Goal: Task Accomplishment & Management: Manage account settings

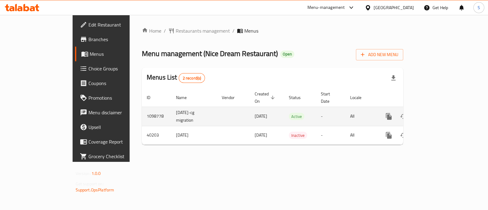
click at [437, 113] on icon "enhanced table" at bounding box center [433, 116] width 7 height 7
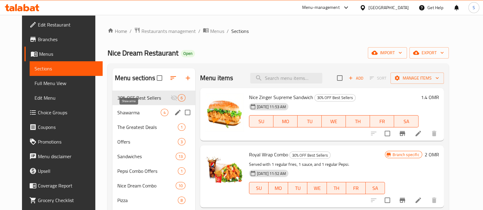
click at [142, 116] on span "Shawarma" at bounding box center [138, 112] width 43 height 7
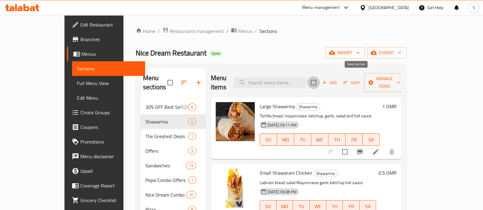
click at [320, 78] on input "checkbox" at bounding box center [313, 82] width 13 height 13
checkbox input "true"
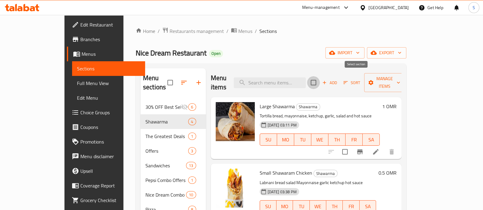
checkbox input "true"
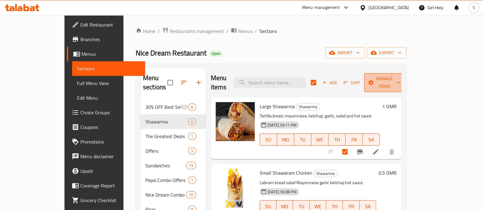
click at [400, 78] on span "Manage items" at bounding box center [384, 82] width 31 height 15
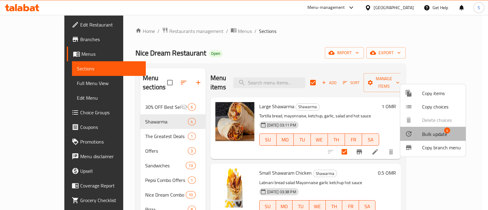
click at [437, 136] on span "Bulk update" at bounding box center [435, 134] width 25 height 7
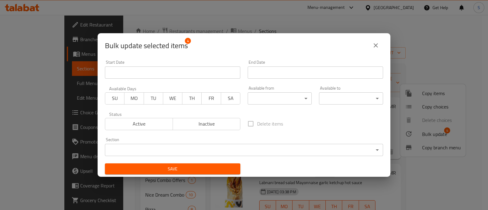
click at [116, 96] on span "SU" at bounding box center [115, 98] width 14 height 9
click at [135, 100] on span "MO" at bounding box center [134, 98] width 14 height 9
click at [151, 100] on span "TU" at bounding box center [154, 98] width 14 height 9
click at [173, 99] on span "WE" at bounding box center [173, 98] width 14 height 9
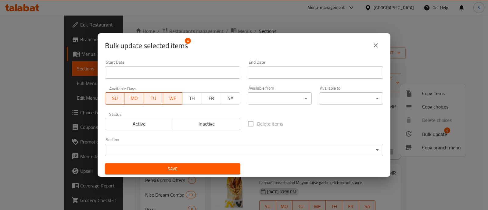
drag, startPoint x: 189, startPoint y: 99, endPoint x: 197, endPoint y: 99, distance: 7.9
click at [189, 98] on span "TH" at bounding box center [192, 98] width 14 height 9
click at [210, 99] on span "FR" at bounding box center [212, 98] width 14 height 9
click at [231, 99] on span "SA" at bounding box center [231, 98] width 14 height 9
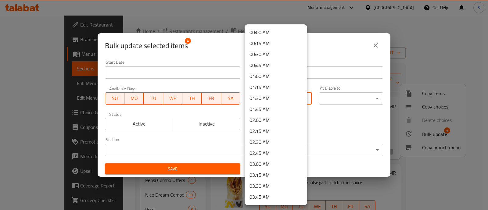
click at [292, 99] on body "​ Menu-management [GEOGRAPHIC_DATA] Get Help S Edit Restaurant Branches Menus S…" at bounding box center [244, 112] width 488 height 195
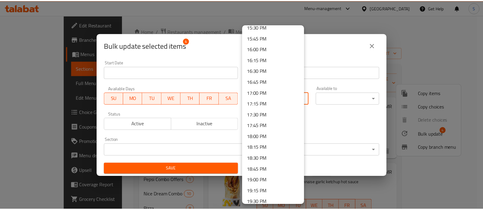
scroll to position [725, 0]
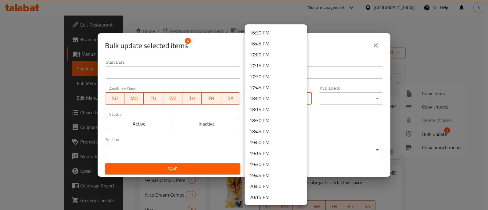
click at [279, 56] on li "17:00 PM" at bounding box center [276, 54] width 63 height 11
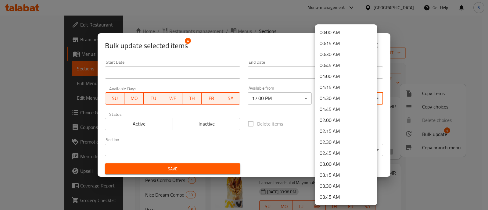
click at [340, 97] on body "​ Menu-management [GEOGRAPHIC_DATA] Get Help S Edit Restaurant Branches Menus S…" at bounding box center [244, 112] width 488 height 195
click at [336, 117] on li "02:00 AM" at bounding box center [346, 120] width 63 height 11
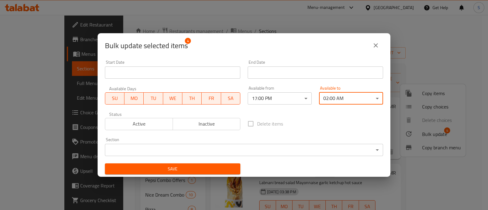
click at [205, 152] on body "​ Menu-management [GEOGRAPHIC_DATA] Get Help S Edit Restaurant Branches Menus S…" at bounding box center [244, 112] width 488 height 195
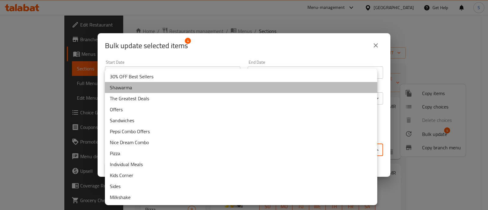
click at [153, 89] on li "Shawarma" at bounding box center [241, 87] width 273 height 11
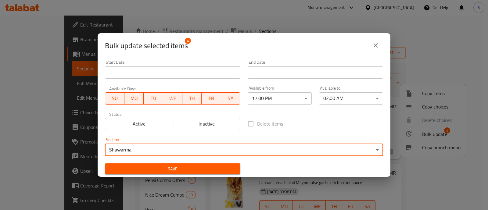
click at [377, 45] on icon "close" at bounding box center [375, 45] width 7 height 7
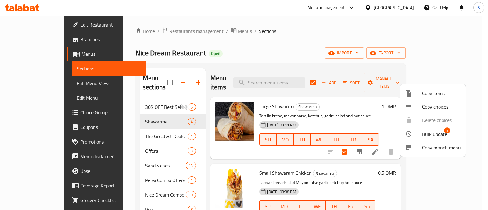
click at [367, 111] on div at bounding box center [244, 105] width 488 height 210
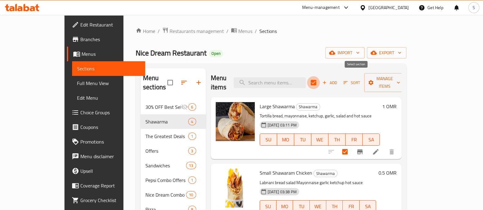
drag, startPoint x: 357, startPoint y: 81, endPoint x: 374, endPoint y: 86, distance: 18.2
click at [320, 80] on input "checkbox" at bounding box center [313, 82] width 13 height 13
checkbox input "false"
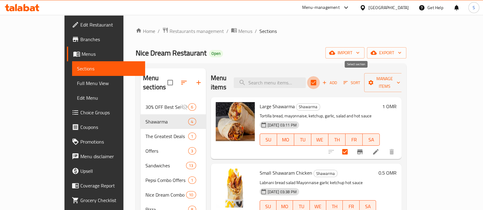
checkbox input "false"
click at [378, 149] on icon at bounding box center [375, 151] width 5 height 5
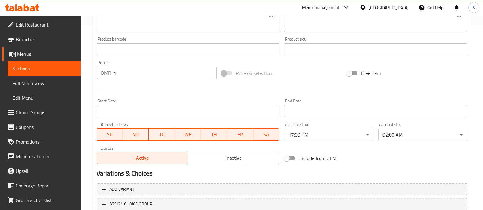
scroll to position [229, 0]
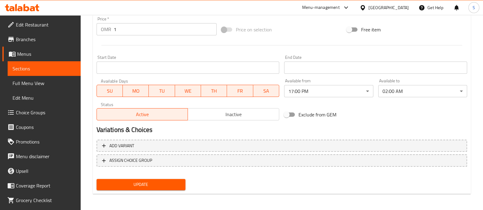
click at [148, 65] on input "Start Date" at bounding box center [187, 68] width 183 height 12
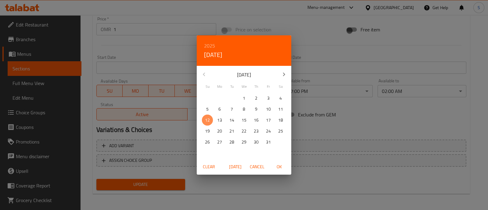
click at [207, 118] on p "12" at bounding box center [207, 121] width 5 height 8
click at [278, 166] on span "OK" at bounding box center [279, 167] width 15 height 8
type input "[DATE]"
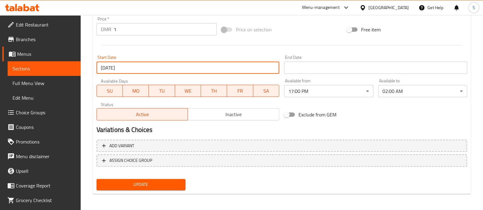
click at [160, 186] on span "Update" at bounding box center [140, 185] width 79 height 8
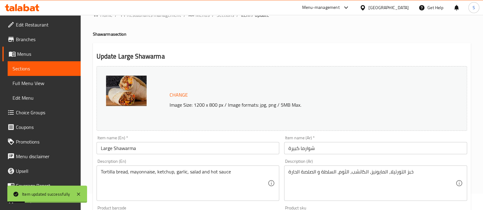
scroll to position [0, 0]
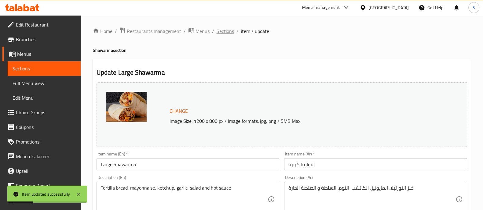
click at [227, 29] on span "Sections" at bounding box center [224, 30] width 17 height 7
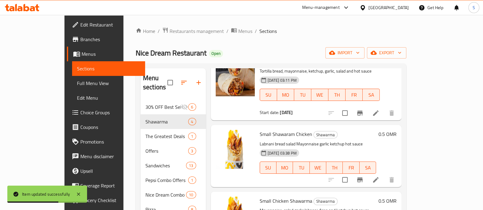
scroll to position [78, 0]
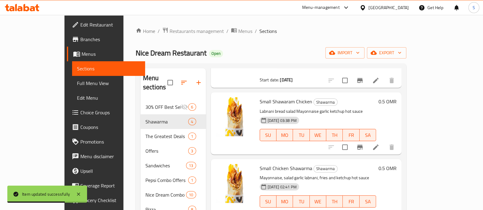
click at [384, 142] on li at bounding box center [375, 147] width 17 height 11
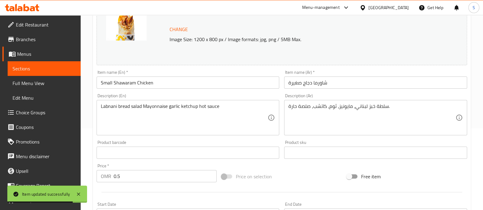
scroll to position [191, 0]
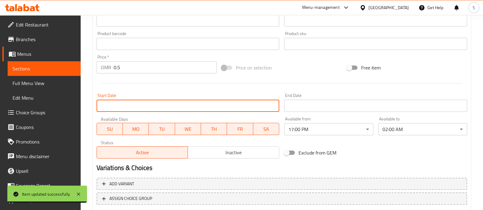
click at [170, 103] on input "Start Date" at bounding box center [187, 106] width 183 height 12
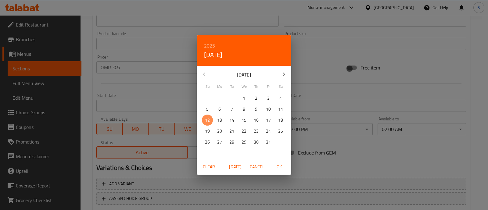
click at [211, 120] on span "12" at bounding box center [207, 121] width 11 height 8
click at [280, 170] on span "OK" at bounding box center [279, 167] width 15 height 8
type input "[DATE]"
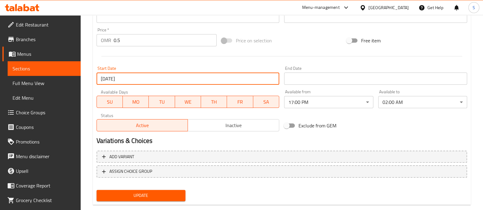
scroll to position [229, 0]
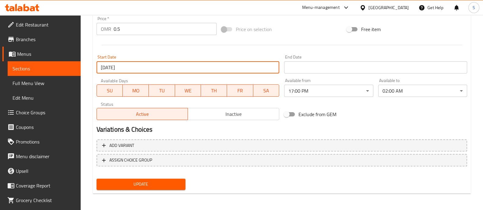
click at [173, 184] on span "Update" at bounding box center [140, 185] width 79 height 8
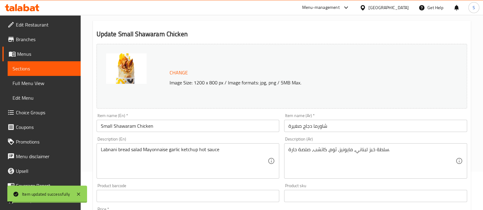
scroll to position [0, 0]
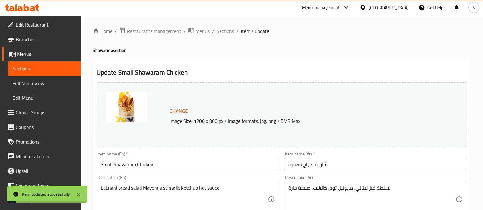
click at [227, 27] on span "Sections" at bounding box center [224, 30] width 17 height 7
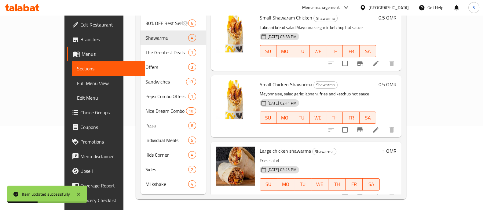
scroll to position [85, 0]
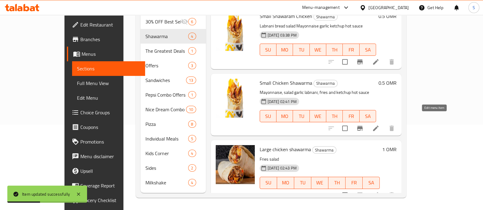
click at [379, 118] on div "Small Chicken Shawarma Shawarma Mayonnaise, salad garlic labnani, fries and ket…" at bounding box center [318, 104] width 122 height 57
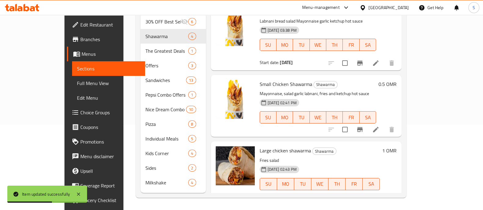
scroll to position [84, 0]
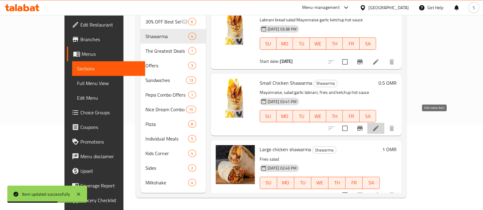
click at [378, 126] on icon at bounding box center [375, 128] width 5 height 5
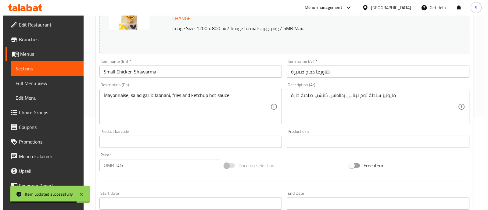
scroll to position [152, 0]
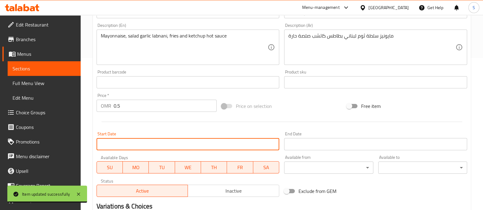
click at [160, 142] on input "Start Date" at bounding box center [187, 144] width 183 height 12
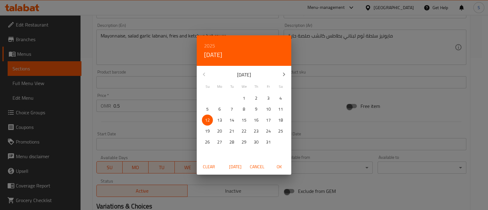
click at [207, 121] on p "12" at bounding box center [207, 121] width 5 height 8
click at [282, 164] on span "OK" at bounding box center [279, 167] width 15 height 8
type input "[DATE]"
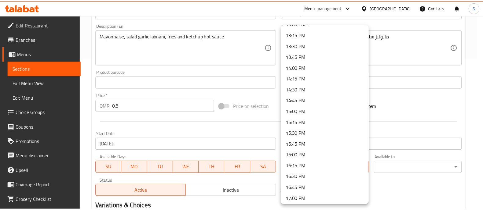
scroll to position [649, 0]
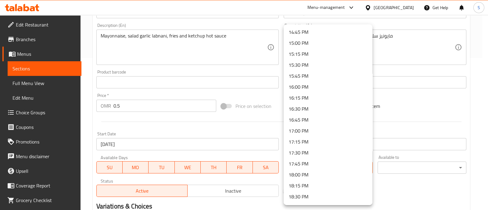
drag, startPoint x: 322, startPoint y: 131, endPoint x: 325, endPoint y: 131, distance: 3.4
click at [322, 131] on li "17:00 PM" at bounding box center [328, 130] width 89 height 11
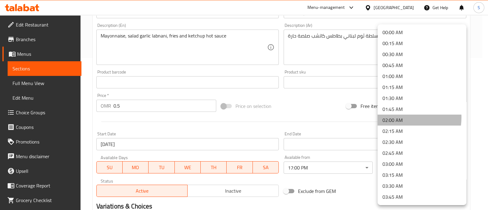
click at [397, 118] on li "02:00 AM" at bounding box center [422, 120] width 89 height 11
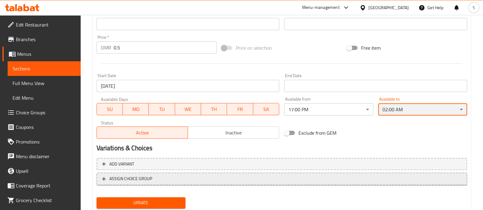
scroll to position [229, 0]
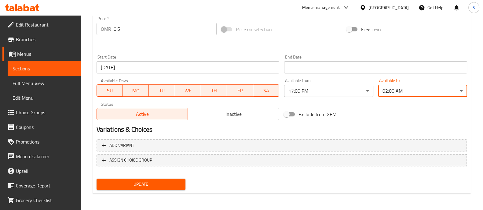
click at [171, 191] on div "Update" at bounding box center [141, 184] width 94 height 16
click at [174, 183] on span "Update" at bounding box center [140, 185] width 79 height 8
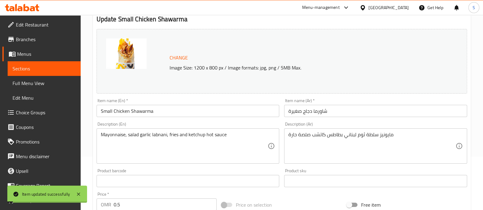
scroll to position [0, 0]
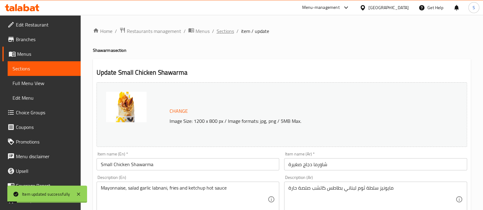
click at [225, 32] on span "Sections" at bounding box center [224, 30] width 17 height 7
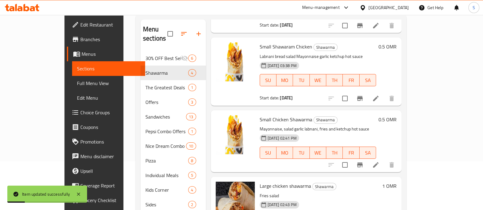
scroll to position [85, 0]
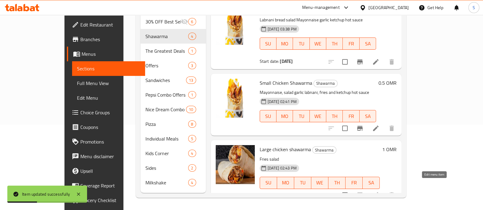
click at [399, 188] on div at bounding box center [361, 195] width 75 height 15
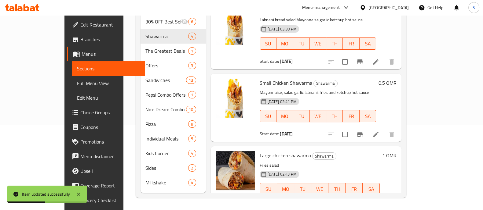
click at [379, 198] on icon at bounding box center [375, 201] width 7 height 7
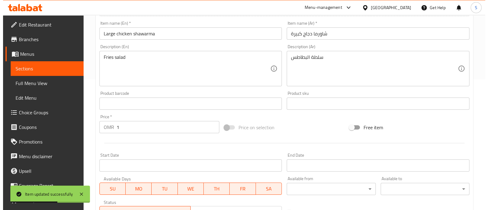
scroll to position [229, 0]
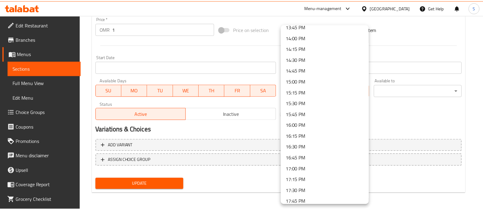
scroll to position [687, 0]
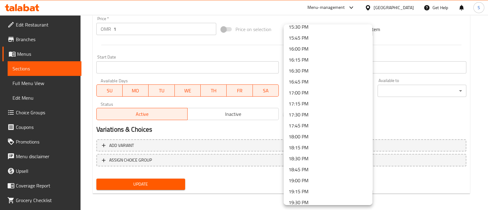
click at [313, 92] on li "17:00 PM" at bounding box center [328, 92] width 89 height 11
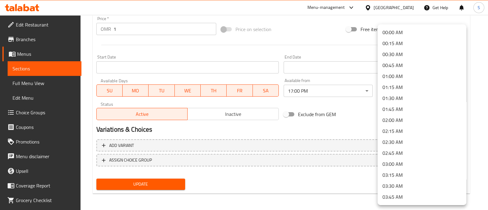
click at [400, 119] on li "02:00 AM" at bounding box center [422, 120] width 89 height 11
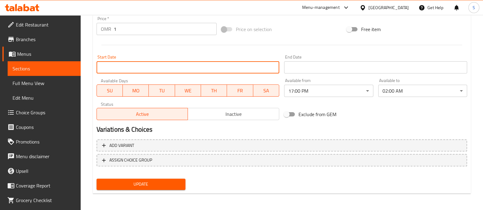
click at [147, 69] on input "Start Date" at bounding box center [187, 67] width 183 height 12
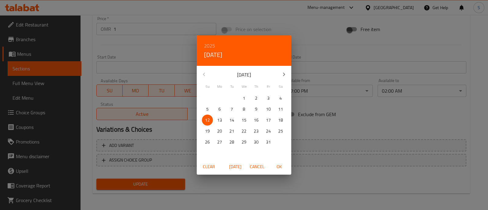
click at [209, 119] on p "12" at bounding box center [207, 121] width 5 height 8
click at [282, 166] on span "OK" at bounding box center [279, 167] width 15 height 8
type input "[DATE]"
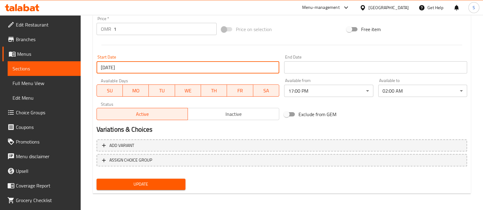
click at [168, 184] on span "Update" at bounding box center [140, 185] width 79 height 8
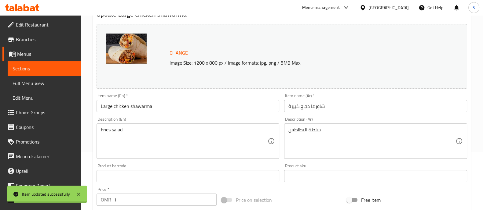
scroll to position [0, 0]
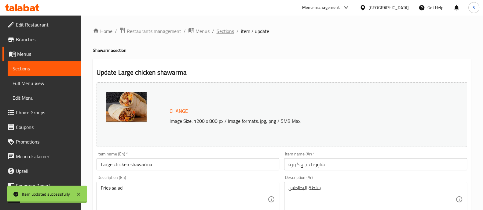
click at [225, 35] on span "Sections" at bounding box center [224, 30] width 17 height 7
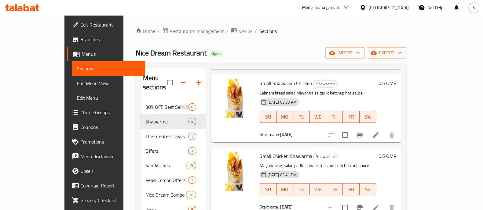
click at [26, 7] on icon at bounding box center [27, 7] width 6 height 7
